Goal: Task Accomplishment & Management: Manage account settings

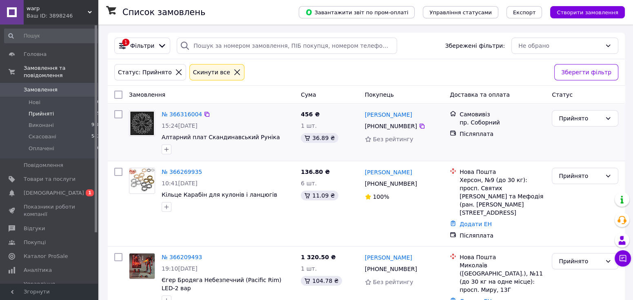
drag, startPoint x: 592, startPoint y: 117, endPoint x: 590, endPoint y: 128, distance: 11.7
click at [592, 117] on div "Прийнято" at bounding box center [580, 118] width 43 height 9
click at [588, 132] on li "Виконано" at bounding box center [585, 136] width 66 height 15
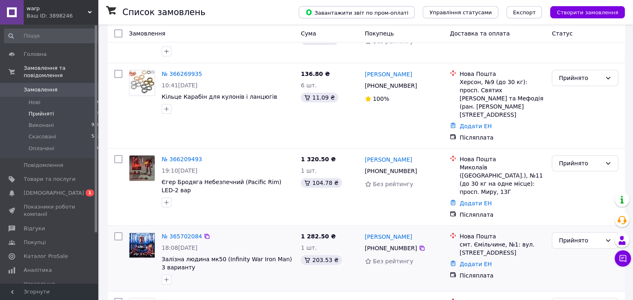
scroll to position [126, 0]
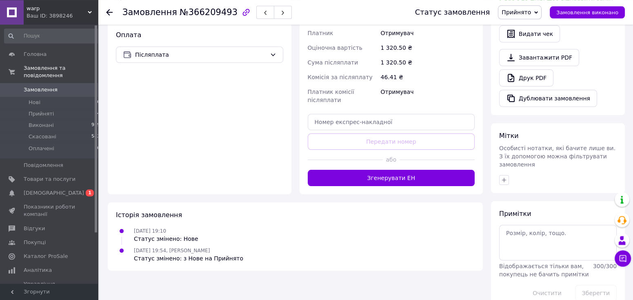
scroll to position [66, 0]
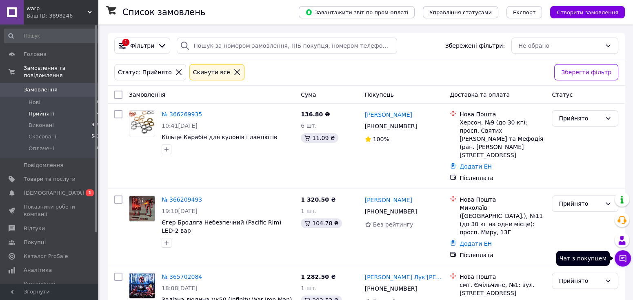
click at [620, 261] on icon at bounding box center [623, 258] width 8 height 8
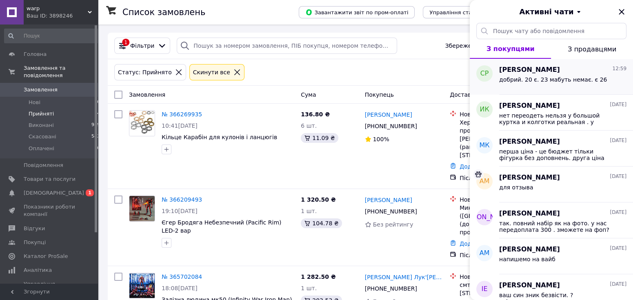
click at [579, 78] on span "добрий. 20 є. 23 мабуть немає. є 26" at bounding box center [553, 79] width 108 height 7
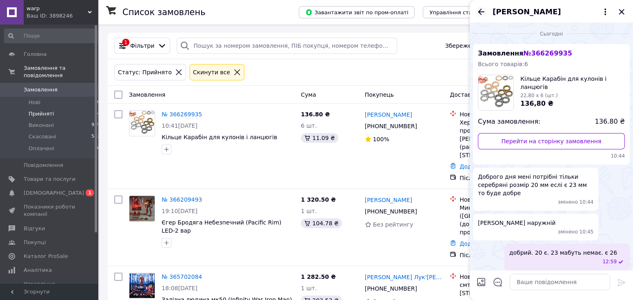
click at [479, 14] on icon "Назад" at bounding box center [481, 12] width 10 height 10
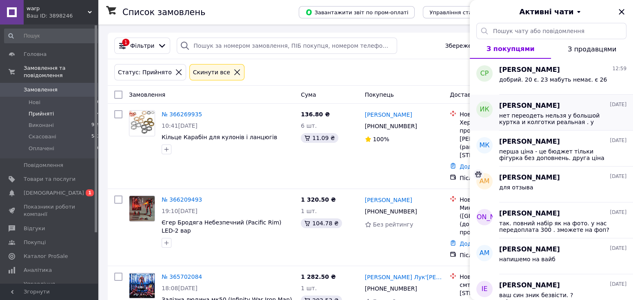
click at [556, 125] on div "Игорь Коваленко 11.10.2025 нет переодеть нельзя у большой куртка и колготки реа…" at bounding box center [566, 113] width 134 height 36
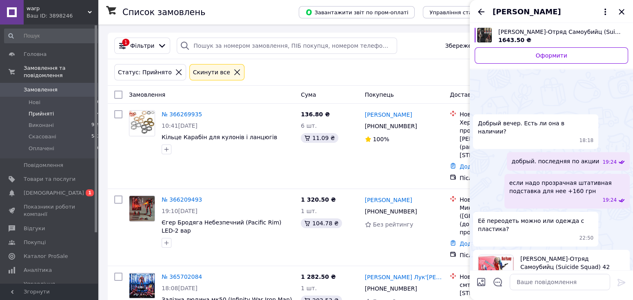
scroll to position [109, 0]
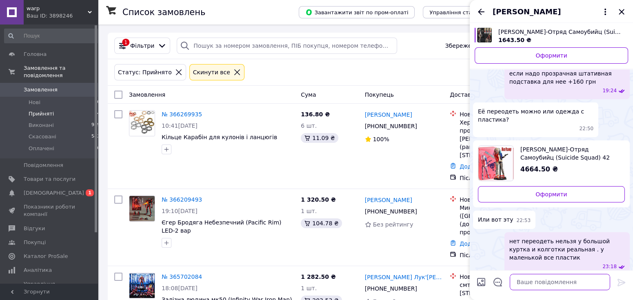
click at [531, 283] on textarea at bounding box center [560, 282] width 100 height 16
type textarea "что по фигурки маленькие тоже заканчиваются."
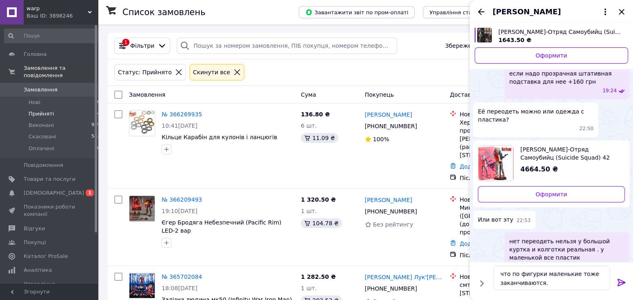
click at [617, 283] on icon at bounding box center [622, 283] width 10 height 10
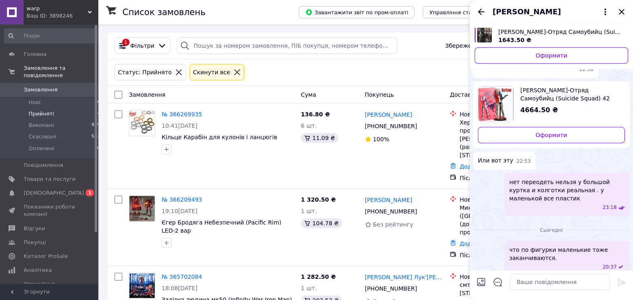
click at [624, 13] on icon "Закрити" at bounding box center [622, 12] width 10 height 10
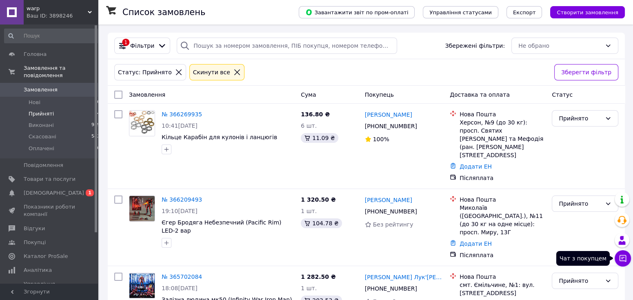
click at [620, 260] on icon at bounding box center [623, 258] width 7 height 7
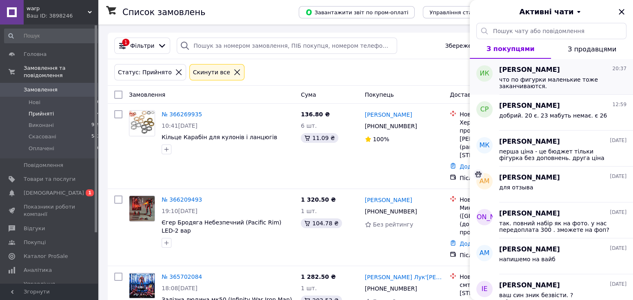
click at [558, 86] on span "что по фигурки маленькие тоже заканчиваются." at bounding box center [557, 82] width 116 height 13
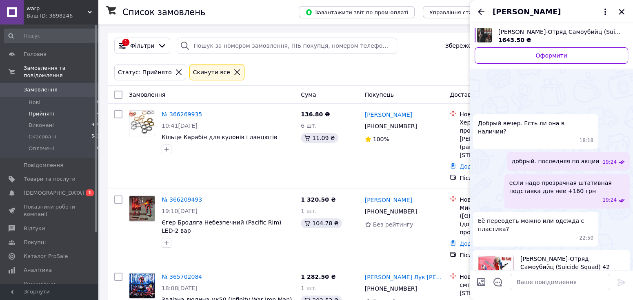
scroll to position [169, 0]
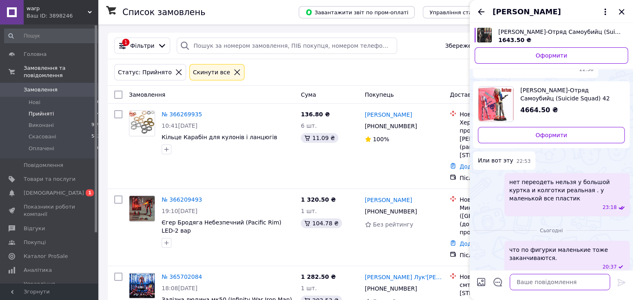
click at [558, 285] on textarea at bounding box center [560, 282] width 100 height 16
type textarea "не можем вам дозовониться"
click at [618, 282] on icon at bounding box center [622, 282] width 8 height 7
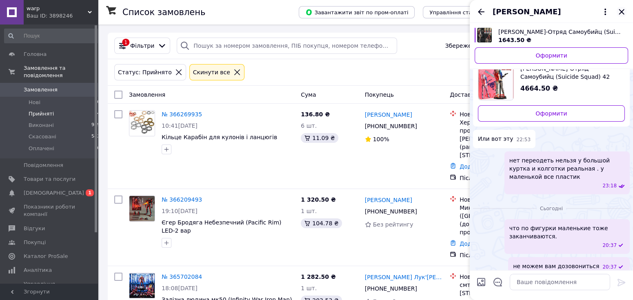
click at [621, 14] on icon "Закрити" at bounding box center [622, 12] width 10 height 10
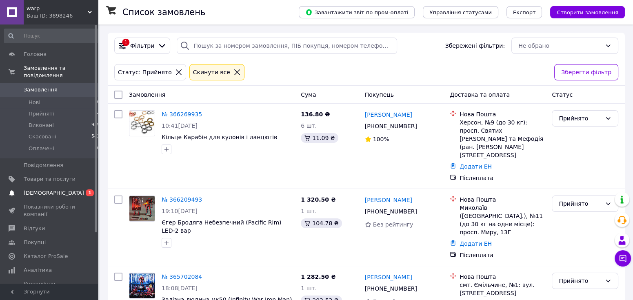
click at [38, 189] on span "[DEMOGRAPHIC_DATA]" at bounding box center [54, 192] width 60 height 7
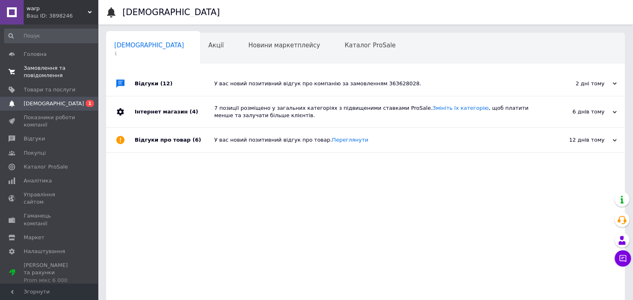
click at [36, 72] on span "Замовлення та повідомлення" at bounding box center [50, 71] width 52 height 15
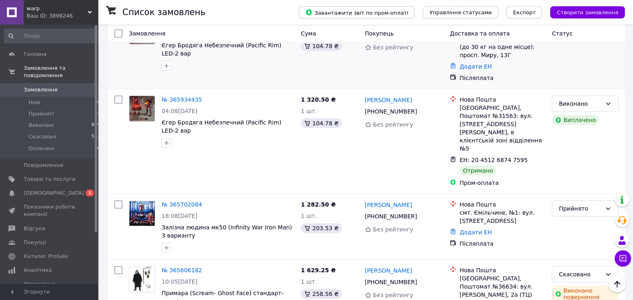
scroll to position [210, 0]
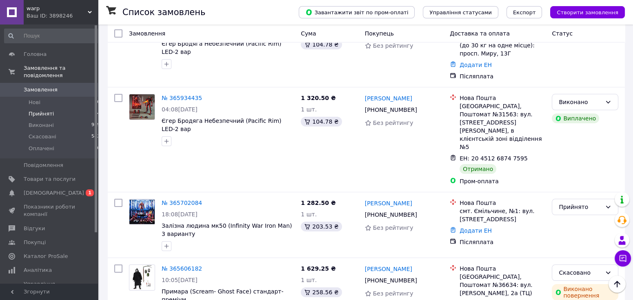
click at [49, 110] on span "Прийняті" at bounding box center [41, 113] width 25 height 7
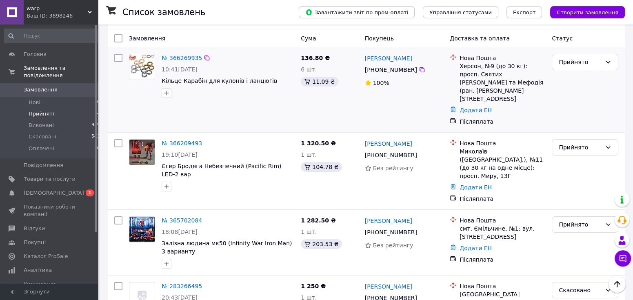
scroll to position [73, 0]
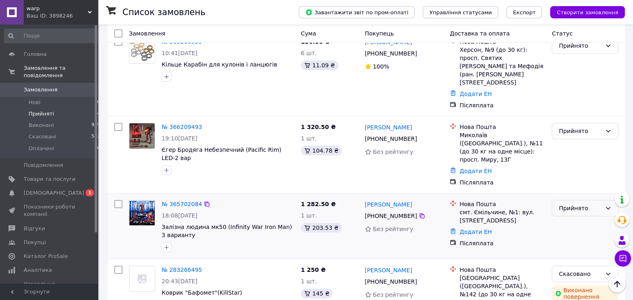
click at [589, 204] on div "Прийнято" at bounding box center [580, 208] width 43 height 9
click at [548, 149] on div "Нова Пошта Миколаїв (Миколаївська обл.), №11 (до 30 кг на одне місце): просп. М…" at bounding box center [498, 155] width 102 height 70
click at [594, 127] on div "Прийнято" at bounding box center [580, 131] width 43 height 9
click at [581, 147] on li "Скасовано" at bounding box center [585, 147] width 66 height 15
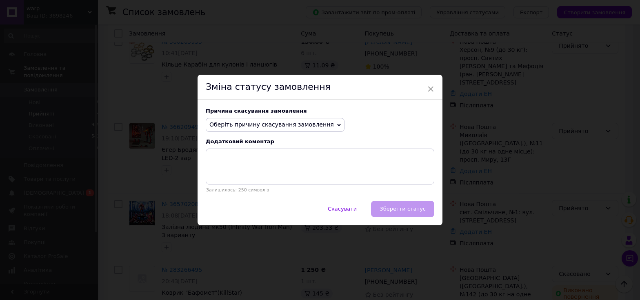
click at [304, 122] on span "Оберіть причину скасування замовлення" at bounding box center [271, 124] width 125 height 7
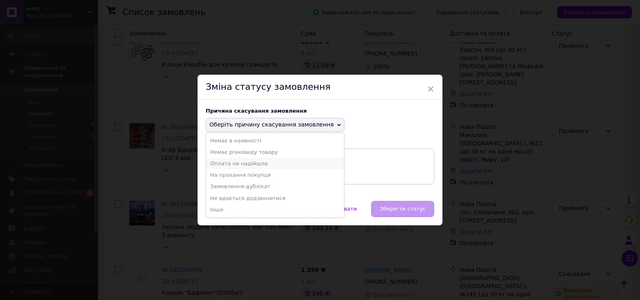
click at [252, 165] on li "Оплата не надійшла" at bounding box center [275, 163] width 138 height 11
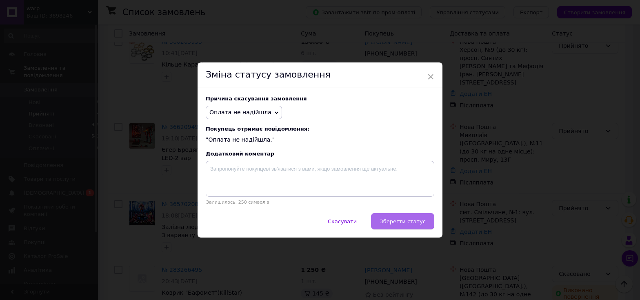
click at [408, 220] on span "Зберегти статус" at bounding box center [403, 221] width 46 height 6
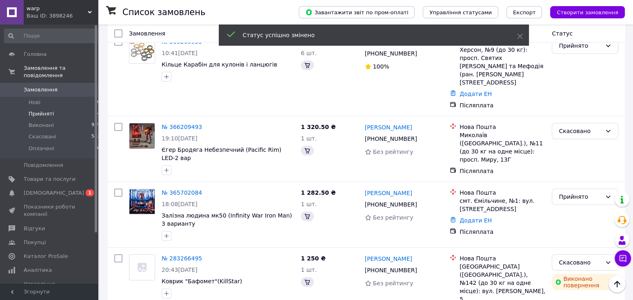
scroll to position [61, 0]
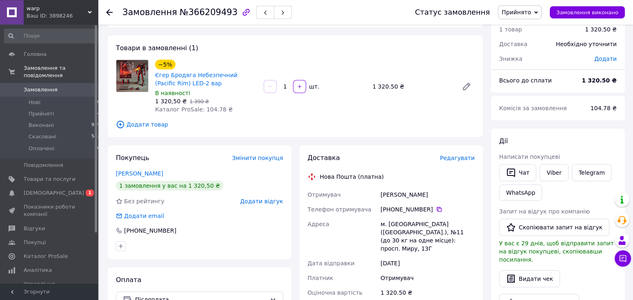
scroll to position [126, 0]
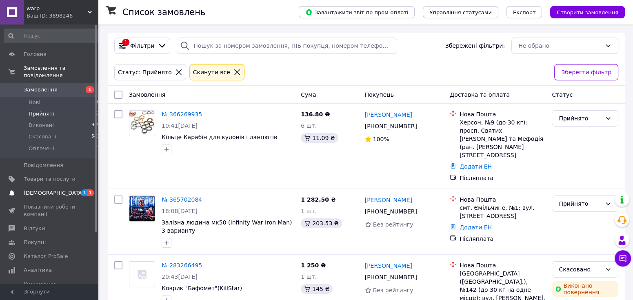
click at [64, 189] on span "[DEMOGRAPHIC_DATA]" at bounding box center [50, 192] width 52 height 7
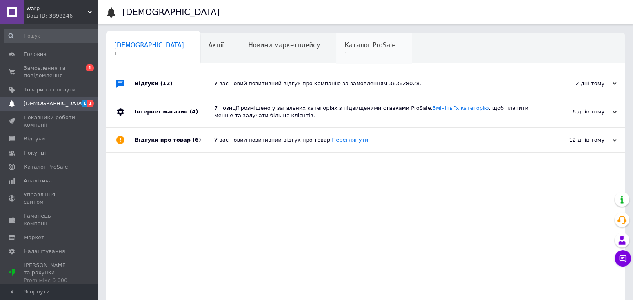
click at [345, 49] on span "Каталог ProSale" at bounding box center [370, 45] width 51 height 7
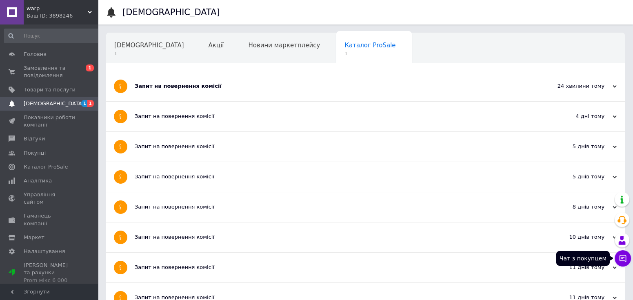
click at [625, 258] on icon at bounding box center [623, 258] width 8 height 8
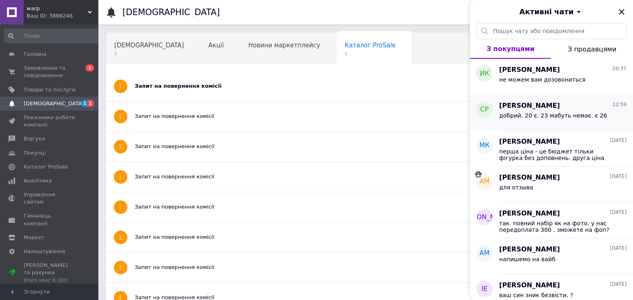
click at [562, 123] on div "добрий. 20 є. 23 мабуть немає. є 26" at bounding box center [553, 117] width 108 height 11
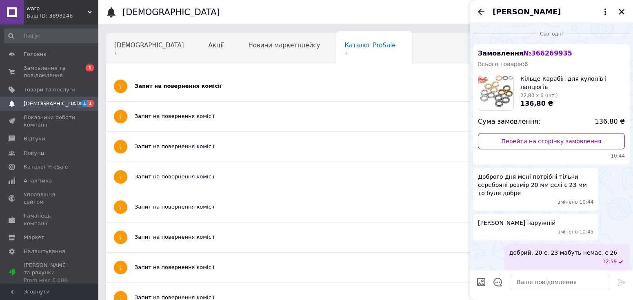
click at [478, 16] on icon "Назад" at bounding box center [481, 12] width 10 height 10
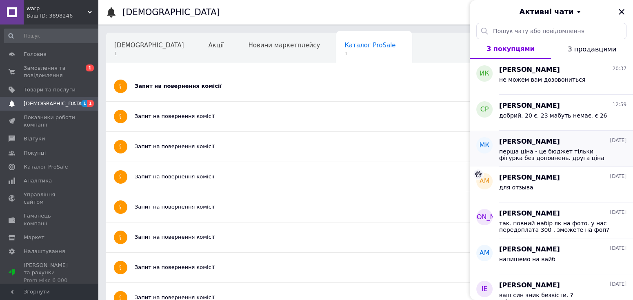
click at [537, 156] on span "перша ціна - це бюджет тільки фігурка без доповнень. друга ціна повний набір" at bounding box center [557, 154] width 116 height 13
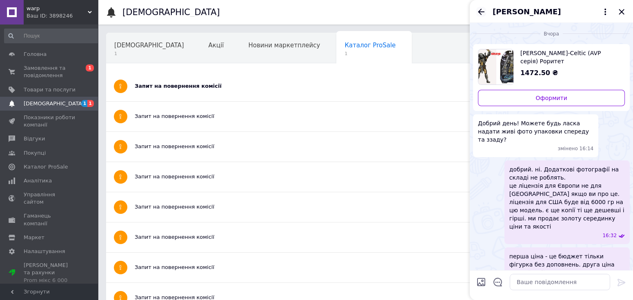
click at [485, 14] on icon "Назад" at bounding box center [481, 12] width 10 height 10
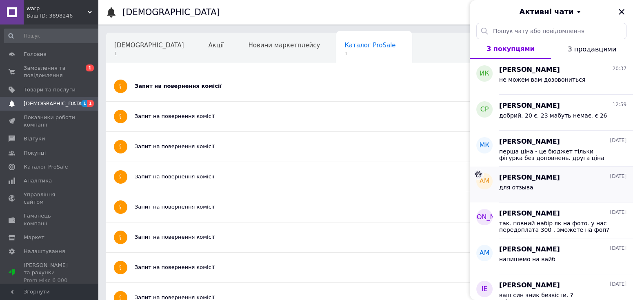
click at [561, 191] on div "для отзыва" at bounding box center [562, 188] width 127 height 13
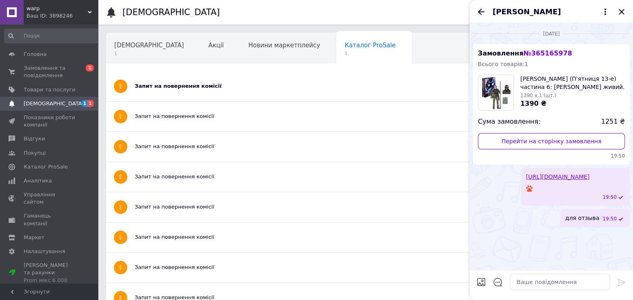
click at [482, 13] on icon "Назад" at bounding box center [481, 12] width 10 height 10
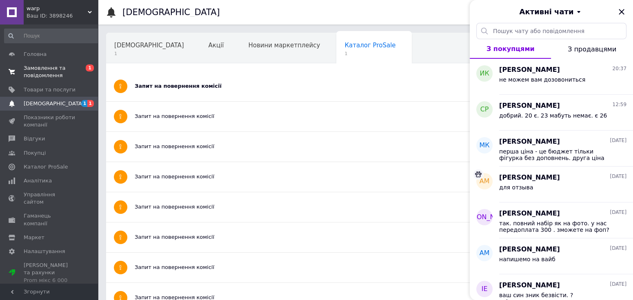
click at [43, 71] on span "Замовлення та повідомлення" at bounding box center [50, 71] width 52 height 15
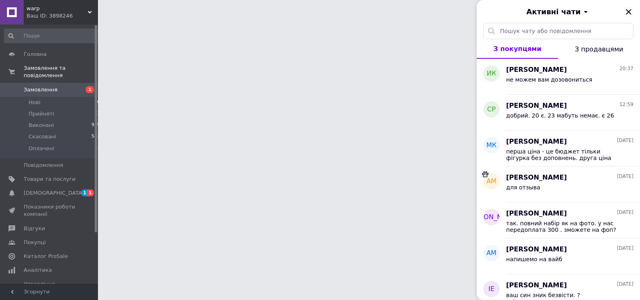
click at [630, 15] on icon "Закрити" at bounding box center [629, 12] width 10 height 10
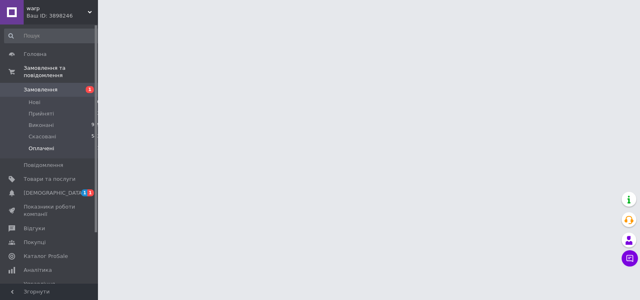
click at [53, 143] on li "Оплачені 1" at bounding box center [52, 151] width 105 height 16
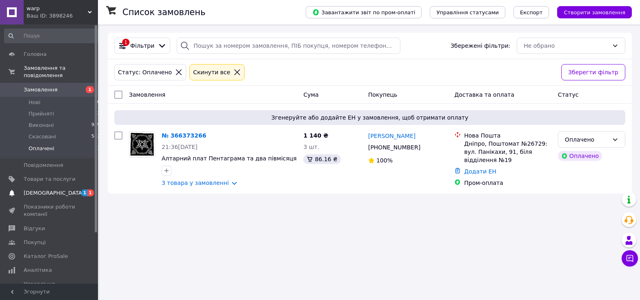
click at [44, 189] on span "[DEMOGRAPHIC_DATA]" at bounding box center [54, 192] width 60 height 7
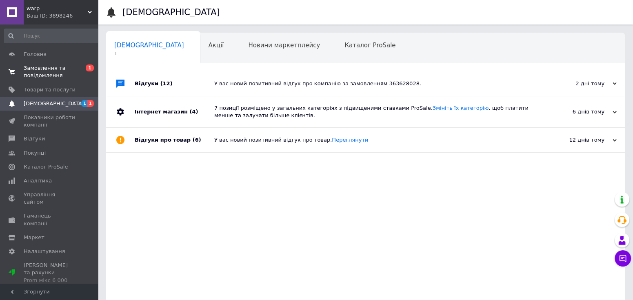
click at [39, 75] on span "Замовлення та повідомлення" at bounding box center [50, 71] width 52 height 15
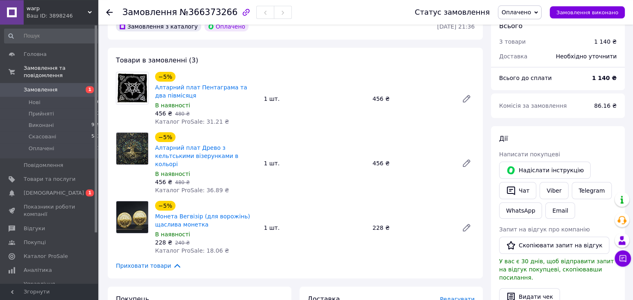
scroll to position [252, 0]
